Goal: Task Accomplishment & Management: Complete application form

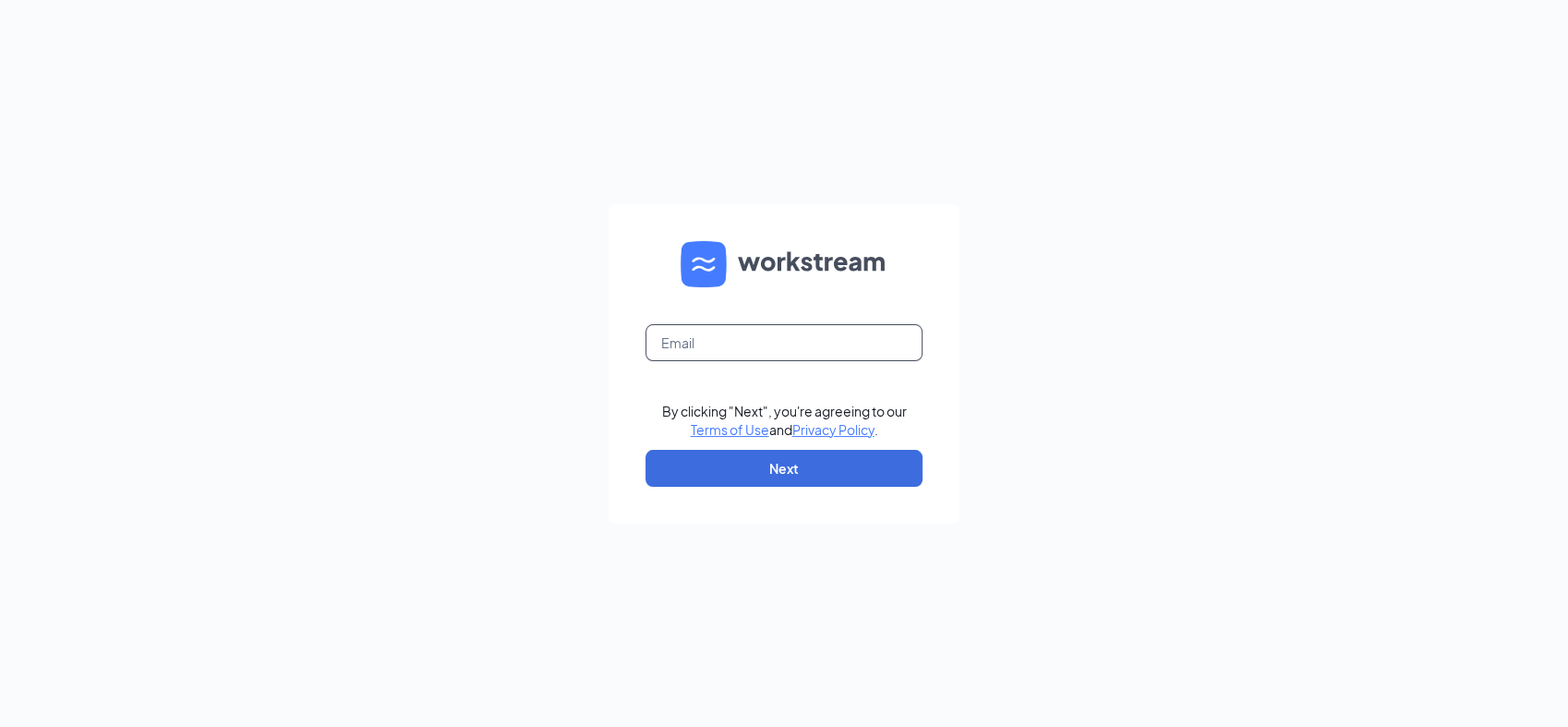
click at [815, 332] on input "text" at bounding box center [784, 342] width 277 height 37
type input "[EMAIL_ADDRESS][DOMAIN_NAME]"
click at [831, 465] on button "Next" at bounding box center [784, 468] width 277 height 37
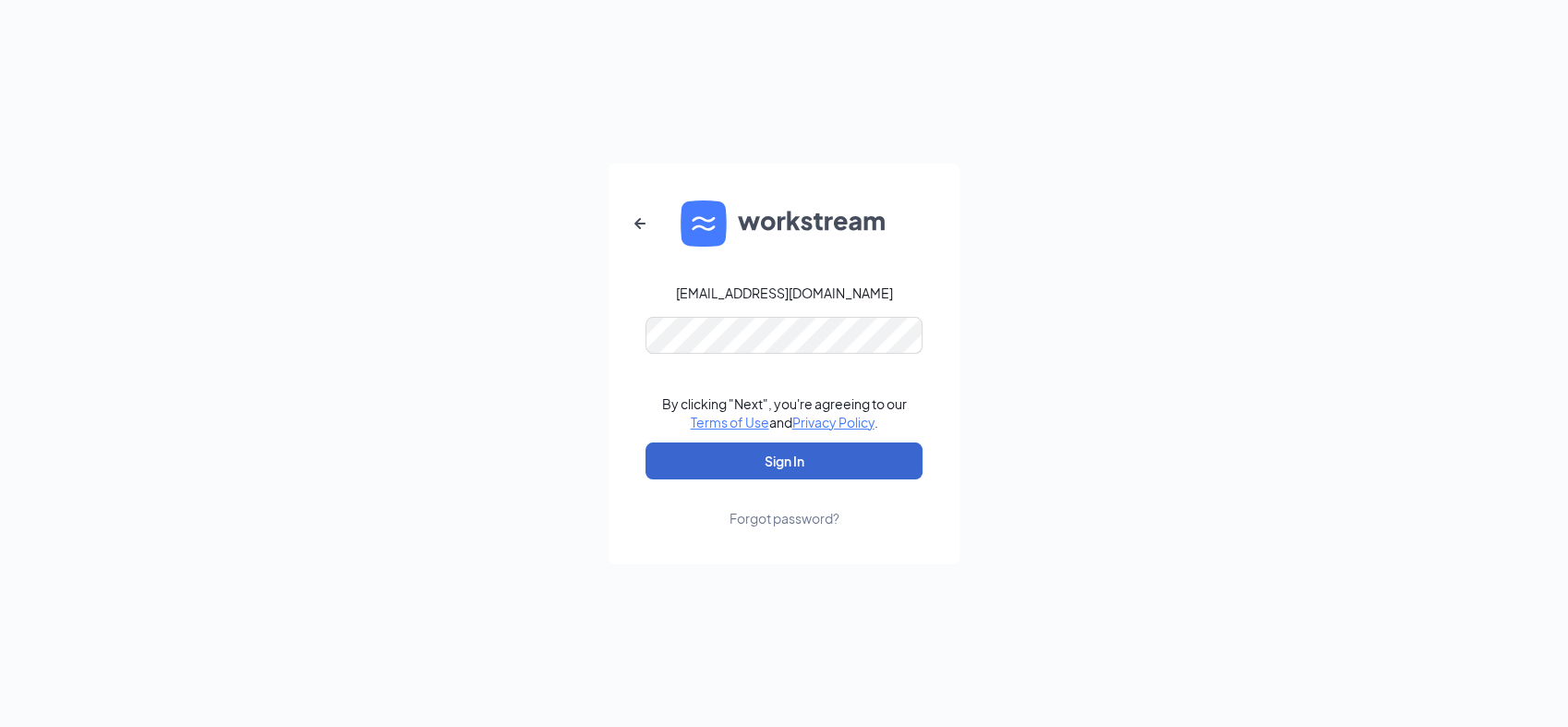
click at [833, 450] on button "Sign In" at bounding box center [784, 461] width 277 height 37
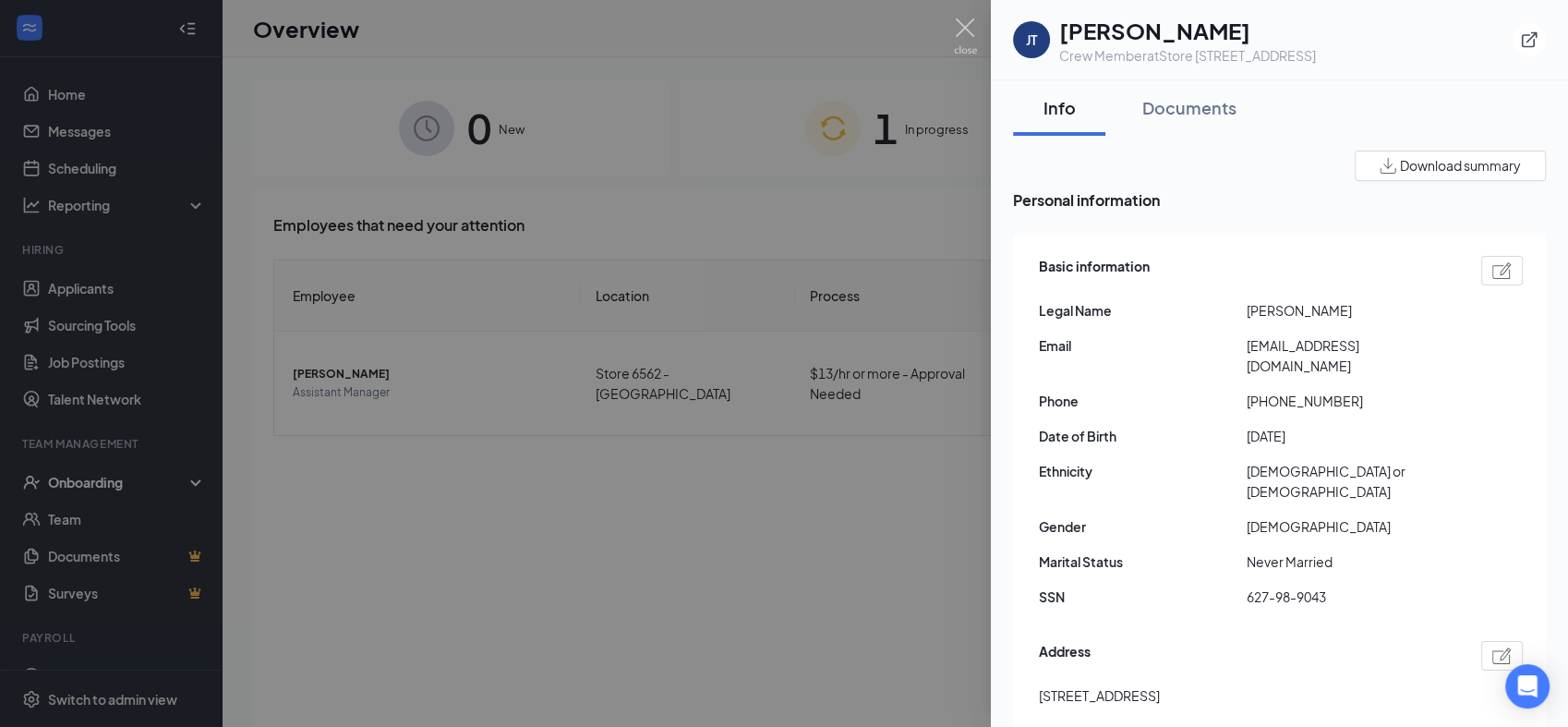
click at [780, 51] on div at bounding box center [784, 364] width 1568 height 727
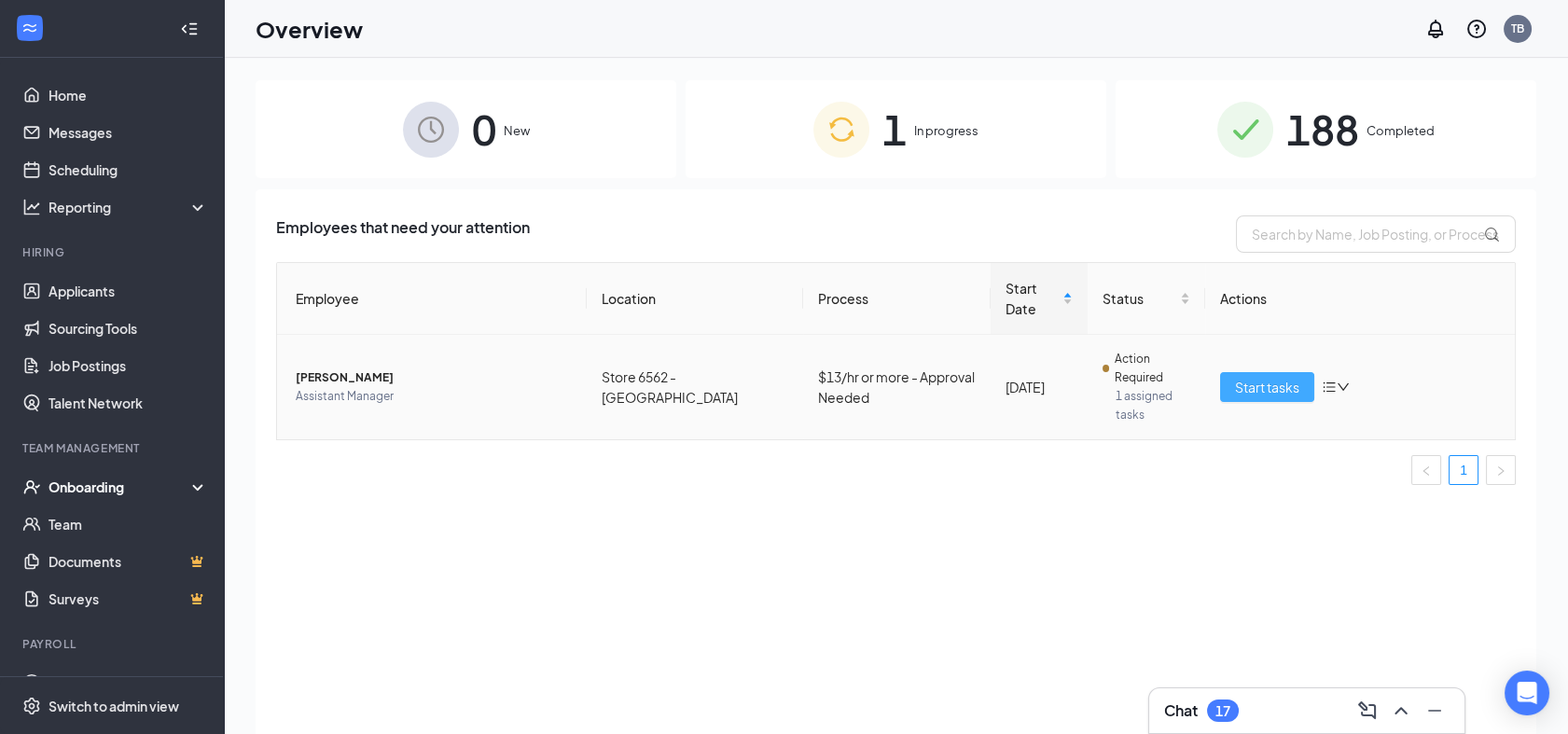
click at [1249, 390] on span "Start tasks" at bounding box center [1267, 387] width 64 height 21
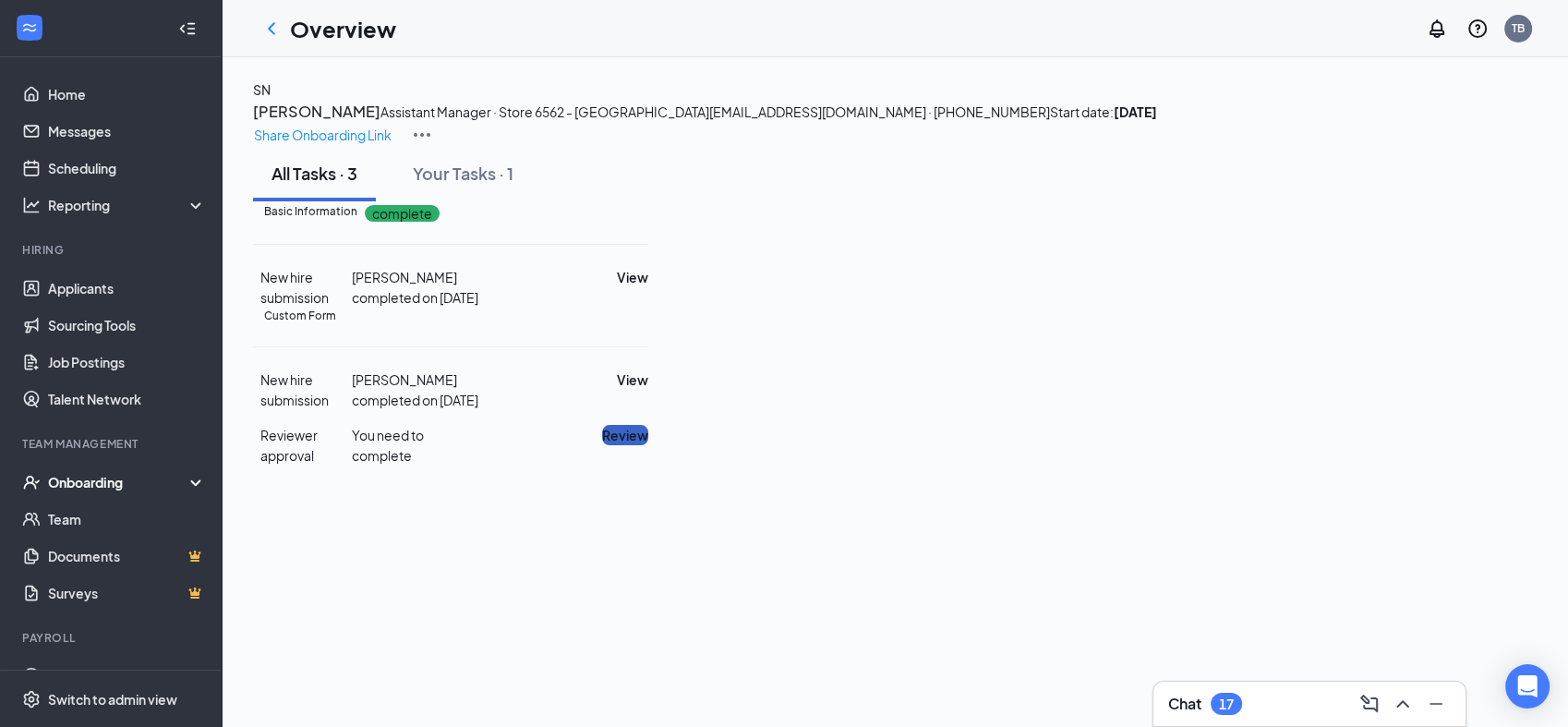
click at [648, 445] on button "Review" at bounding box center [625, 435] width 46 height 20
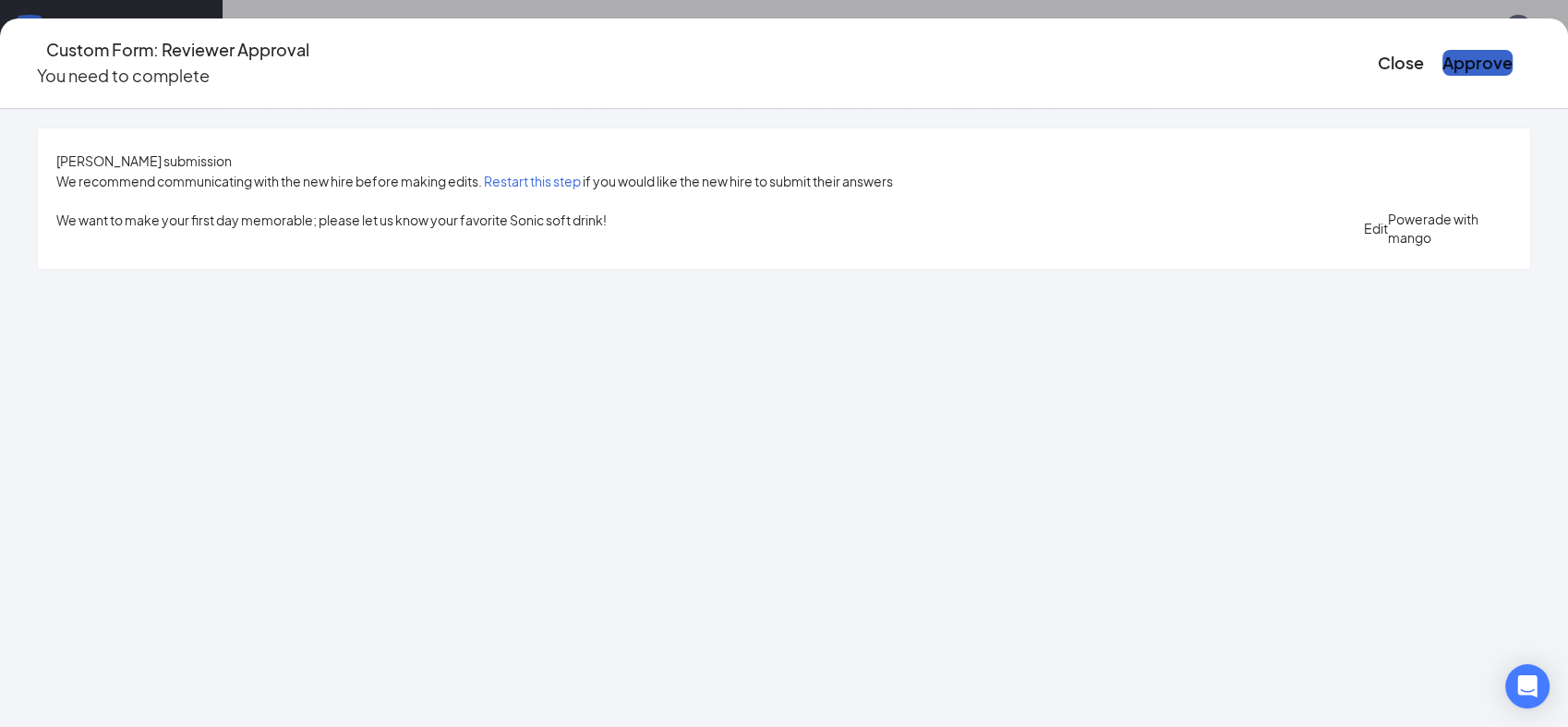
click at [1442, 56] on button "Approve" at bounding box center [1477, 63] width 70 height 26
